Goal: Task Accomplishment & Management: Manage account settings

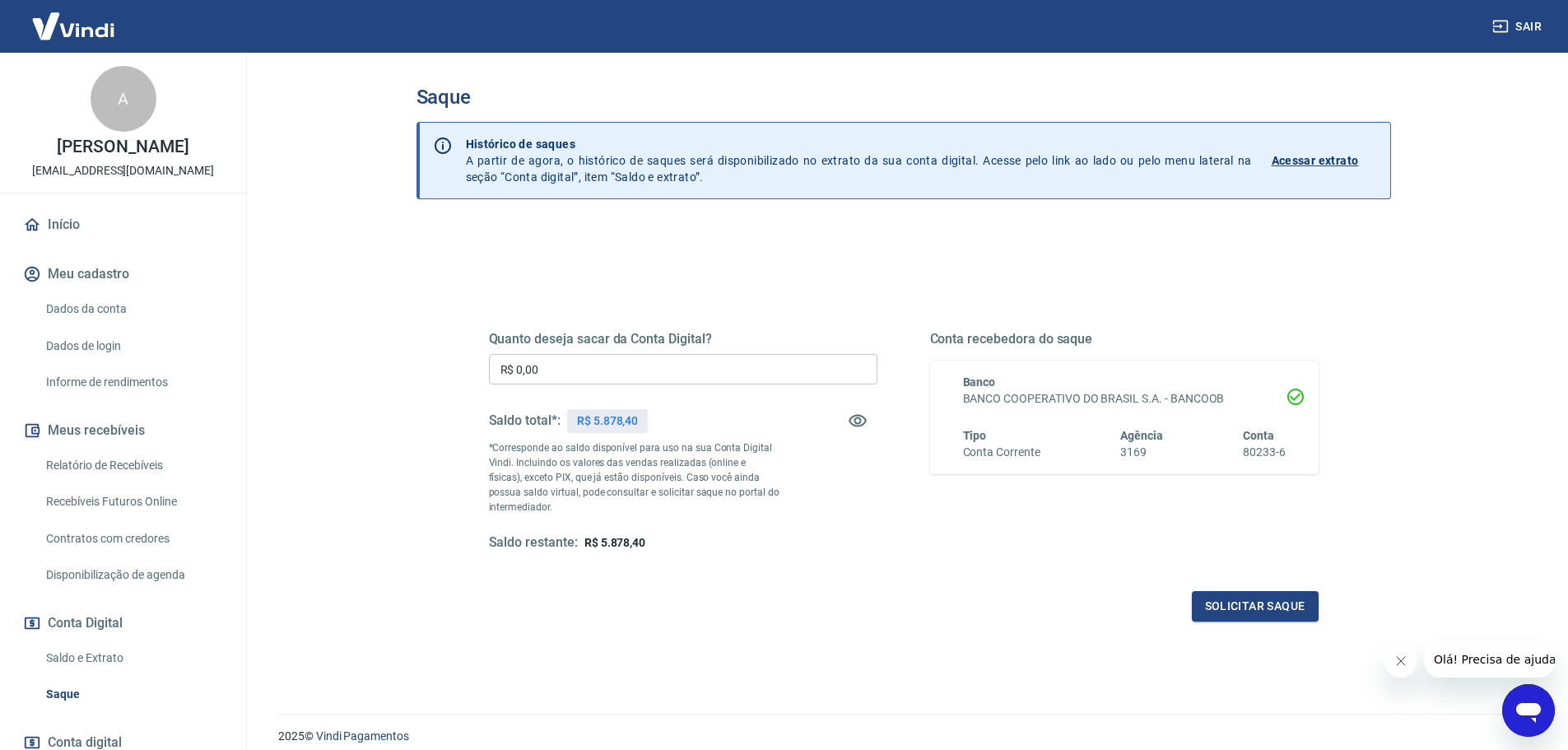
click at [643, 367] on input "R$ 0,00" at bounding box center [684, 369] width 389 height 30
type input "R$ 5.878,40"
click at [1213, 589] on div "Quanto deseja sacar da Conta Digital? R$ 5.878,40 ​ Saldo total*: R$ 5.878,40 *…" at bounding box center [904, 456] width 830 height 330
click at [1216, 595] on button "Solicitar saque" at bounding box center [1254, 607] width 126 height 30
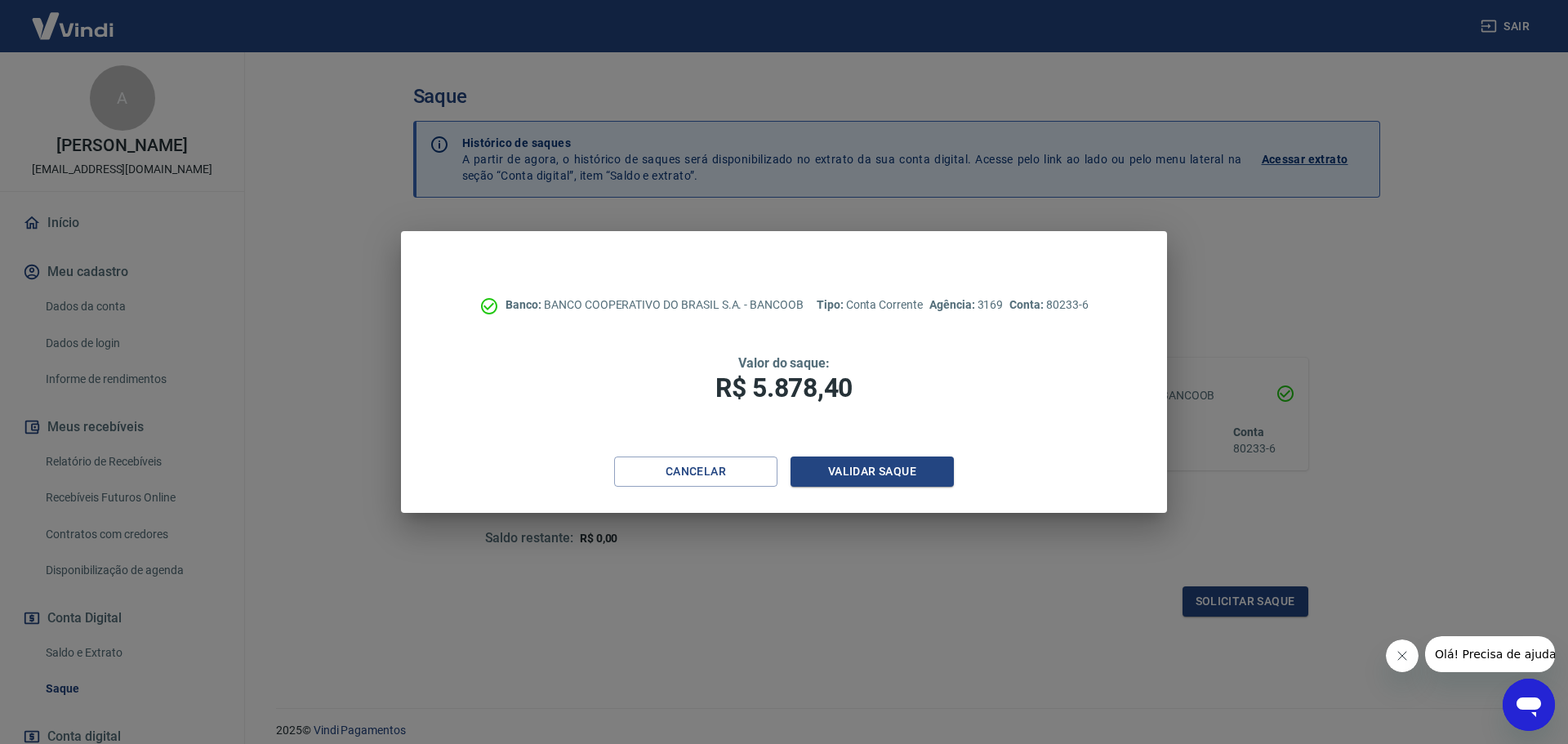
click at [914, 453] on div "Banco: BANCO COOPERATIVO DO BRASIL S.A. - BANCOOB Tipo: Conta Corrente Agência:…" at bounding box center [783, 344] width 765 height 226
click at [898, 472] on button "Validar saque" at bounding box center [872, 471] width 164 height 30
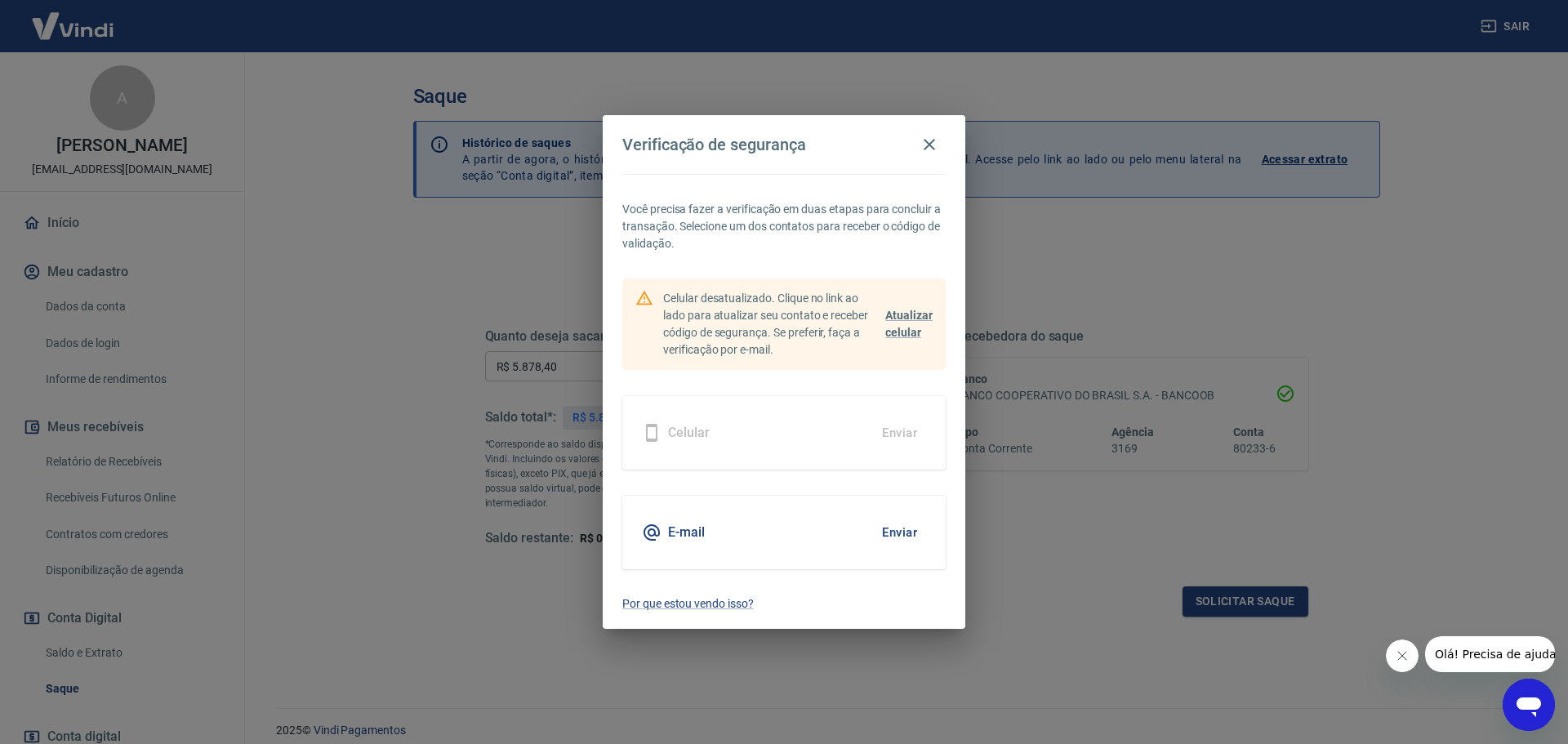
click at [672, 524] on h5 "E-mail" at bounding box center [685, 532] width 36 height 16
click at [881, 527] on button "Enviar" at bounding box center [900, 532] width 53 height 35
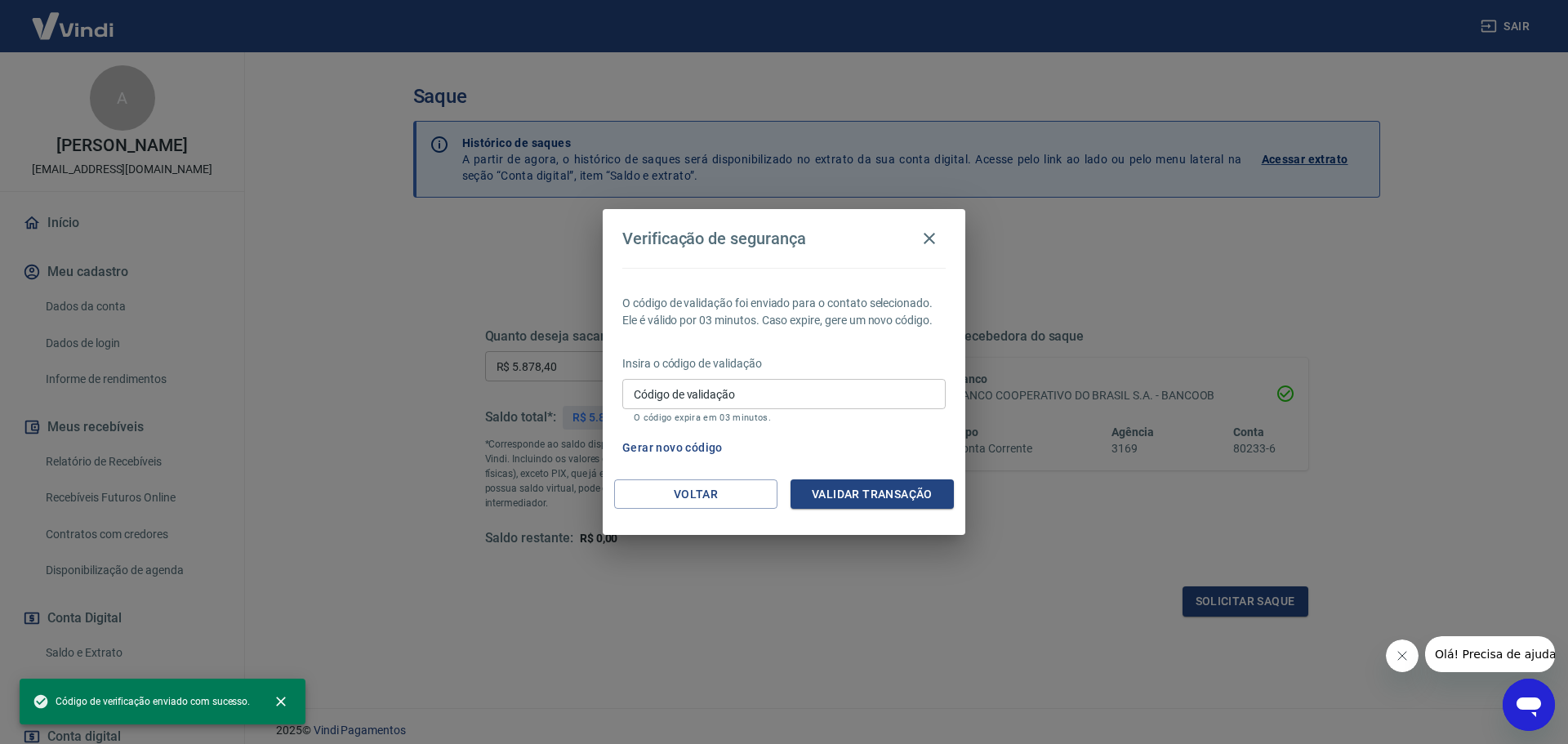
click at [813, 377] on div "Insira o código de validação Código de validação Código de validação O código e…" at bounding box center [784, 391] width 324 height 71
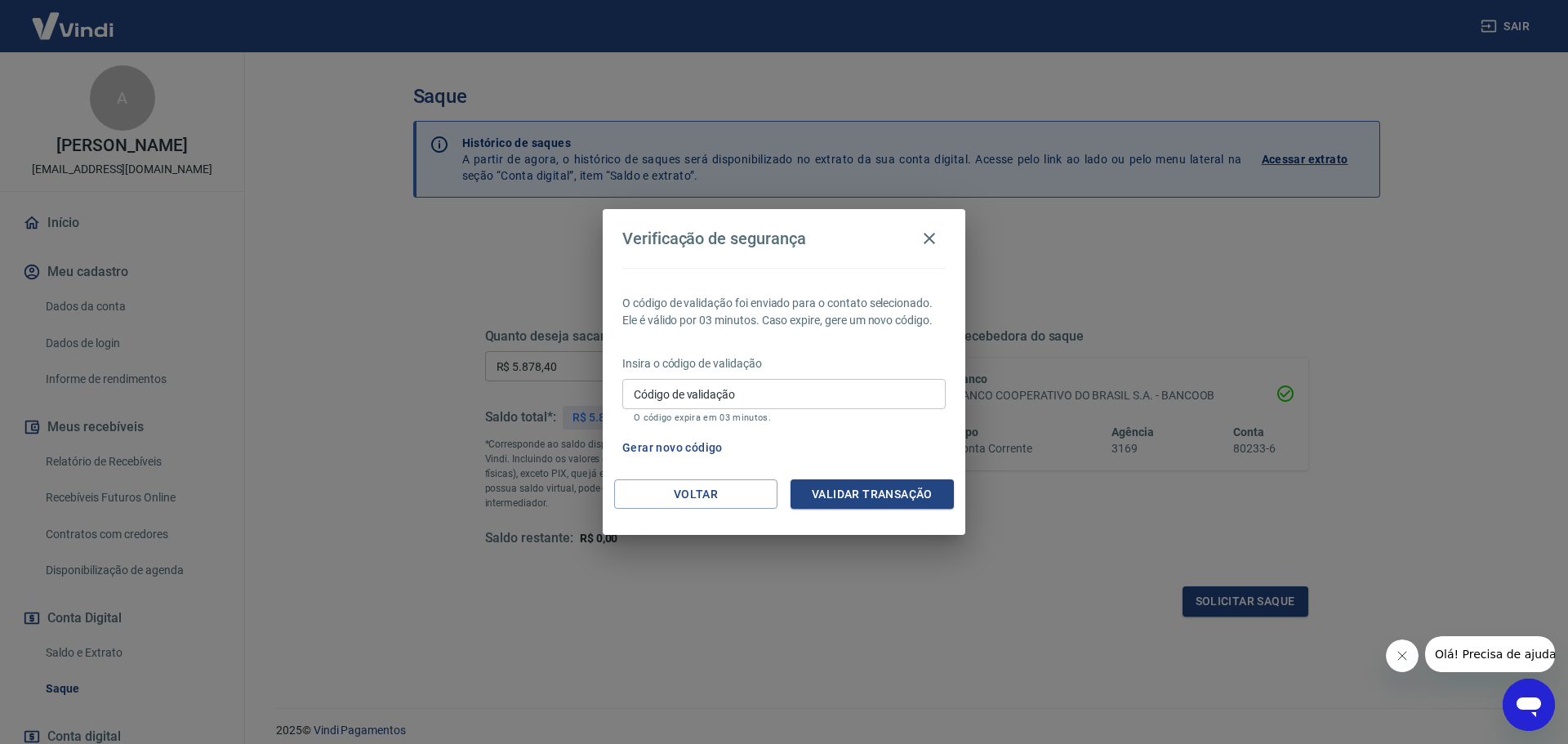
click at [816, 386] on input "Código de validação" at bounding box center [784, 394] width 324 height 30
paste input "754373"
type input "754373"
click at [892, 492] on button "Validar transação" at bounding box center [872, 494] width 164 height 30
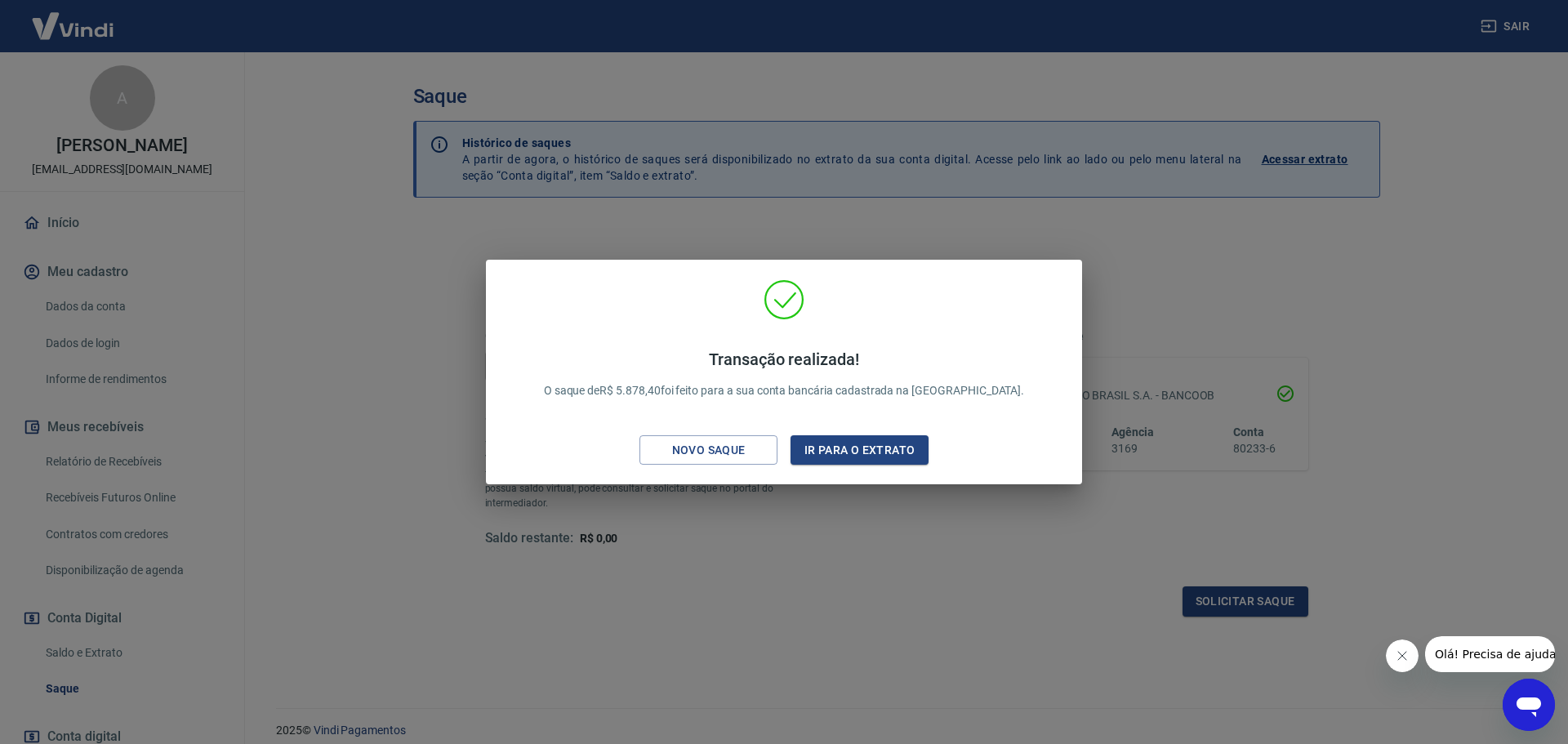
drag, startPoint x: 891, startPoint y: 587, endPoint x: 980, endPoint y: 5, distance: 588.8
click at [891, 582] on div "Transação realizada! O saque de R$ 5.878,40 foi feito para a sua conta bancária…" at bounding box center [784, 372] width 1568 height 744
